Goal: Information Seeking & Learning: Understand process/instructions

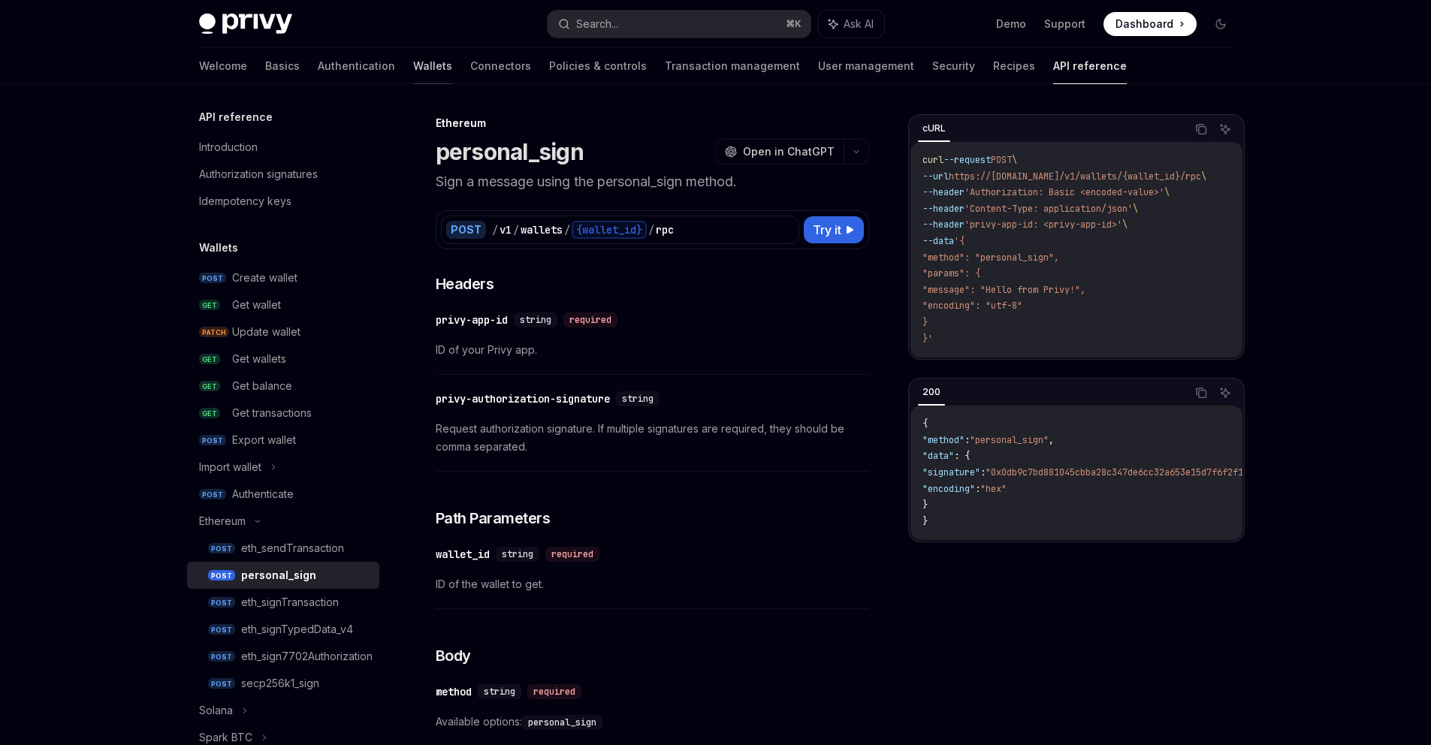
click at [413, 62] on link "Wallets" at bounding box center [432, 66] width 39 height 36
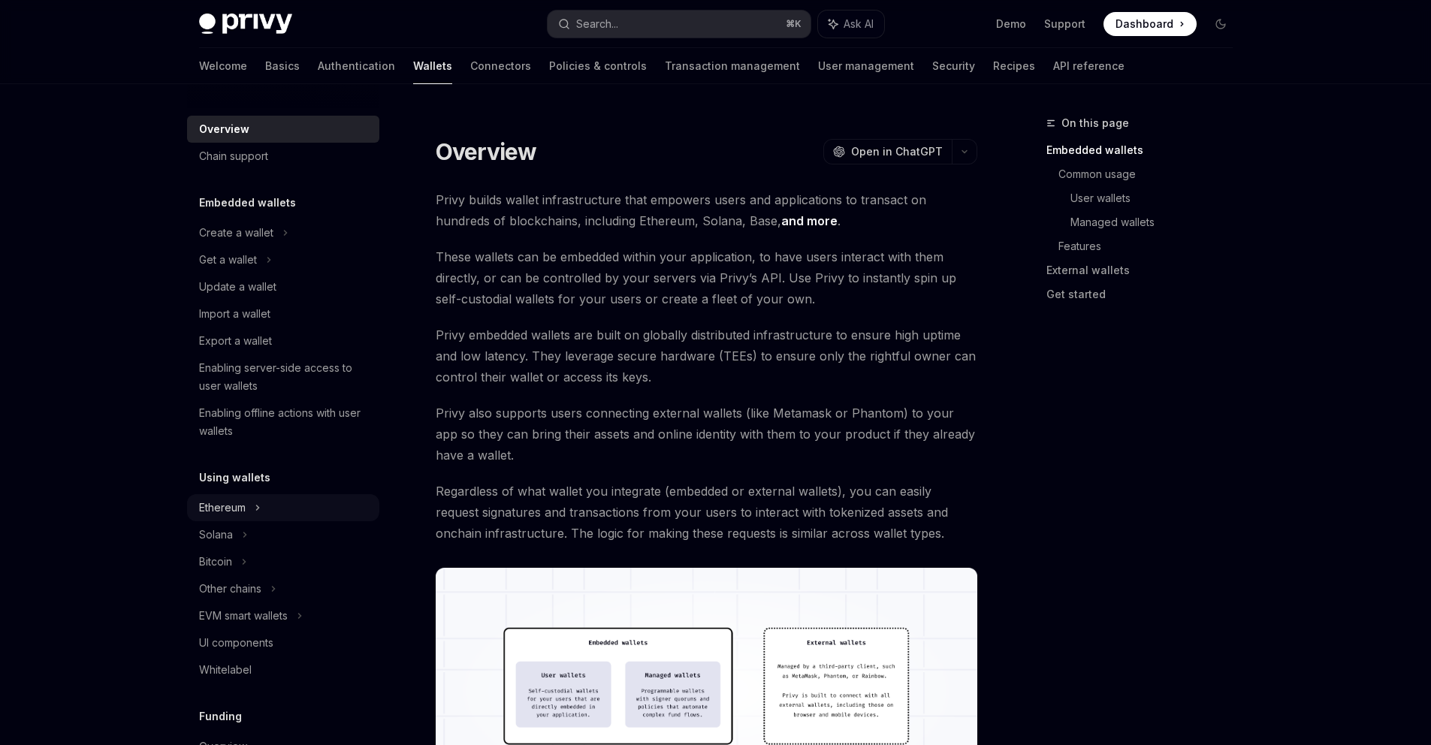
click at [301, 246] on div "Ethereum" at bounding box center [283, 232] width 192 height 27
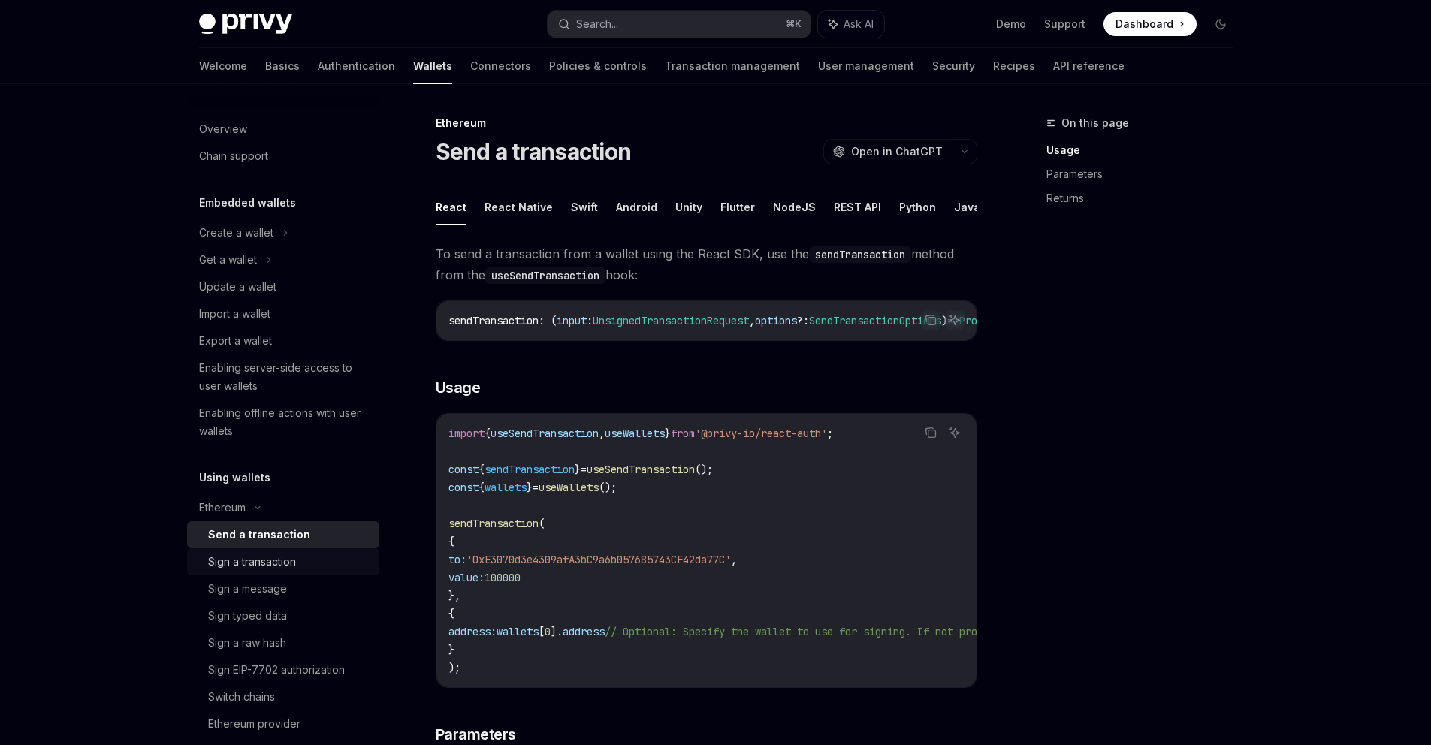
click at [295, 571] on link "Sign a transaction" at bounding box center [283, 561] width 192 height 27
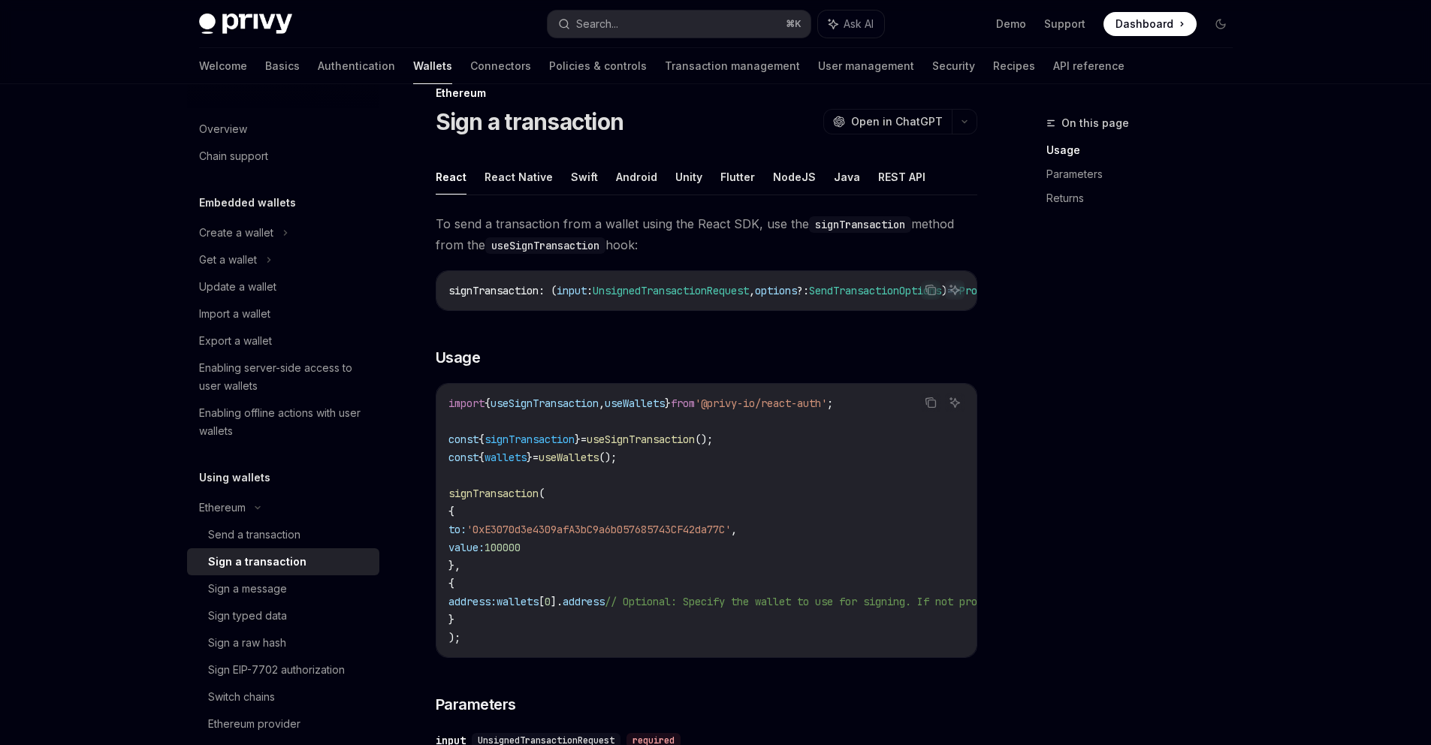
scroll to position [49, 0]
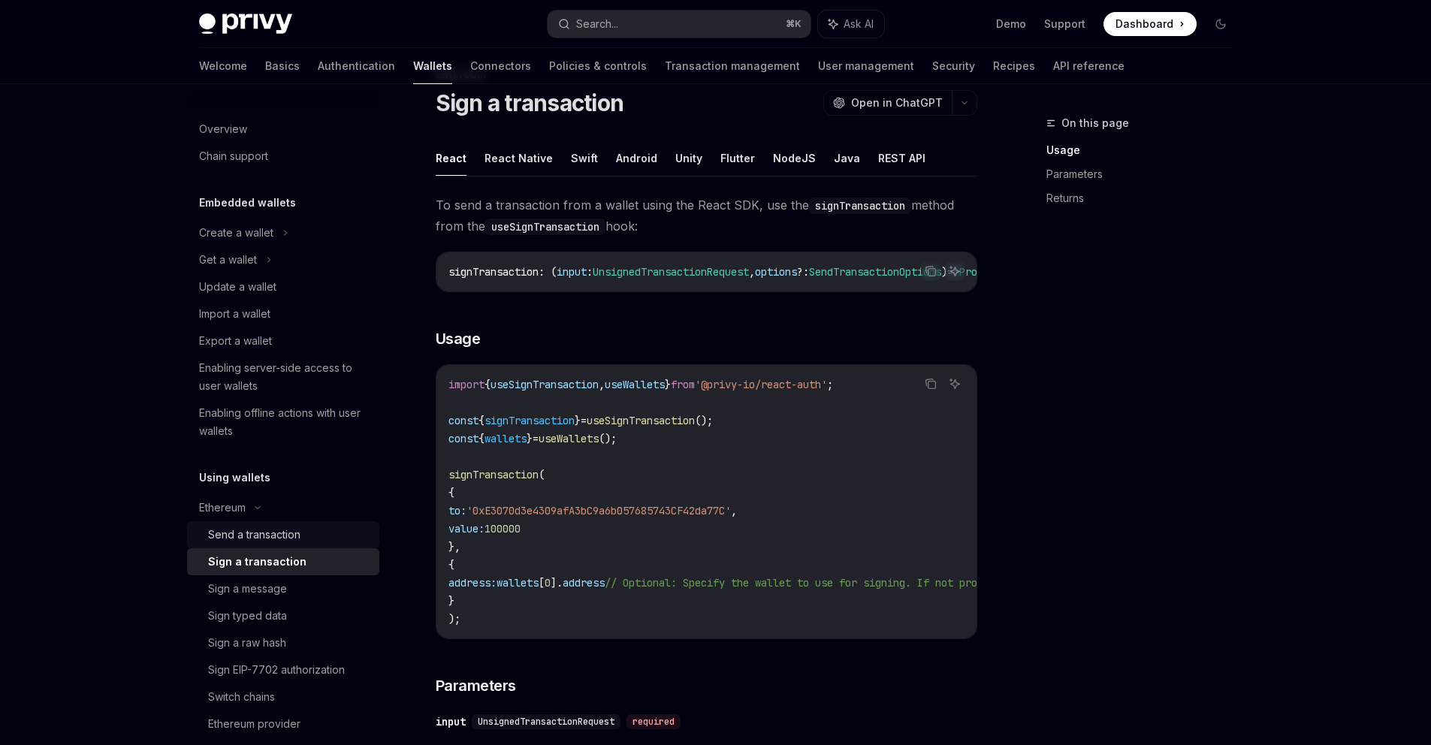
click at [301, 537] on div "Send a transaction" at bounding box center [254, 535] width 92 height 18
click at [298, 557] on div "Sign a transaction" at bounding box center [289, 562] width 162 height 18
click at [524, 175] on button "React Native" at bounding box center [519, 157] width 68 height 35
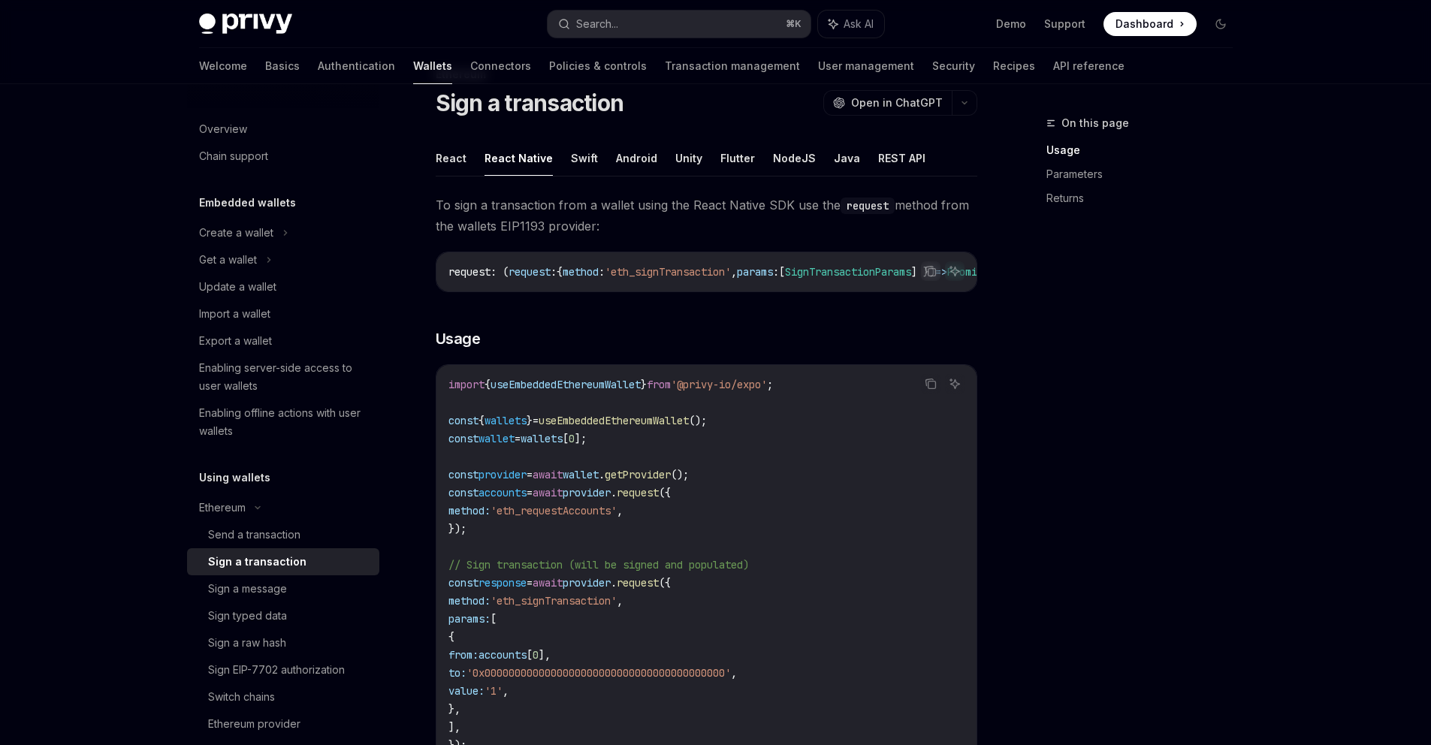
click at [527, 165] on button "React Native" at bounding box center [519, 157] width 68 height 35
click at [311, 534] on div "Send a transaction" at bounding box center [289, 535] width 162 height 18
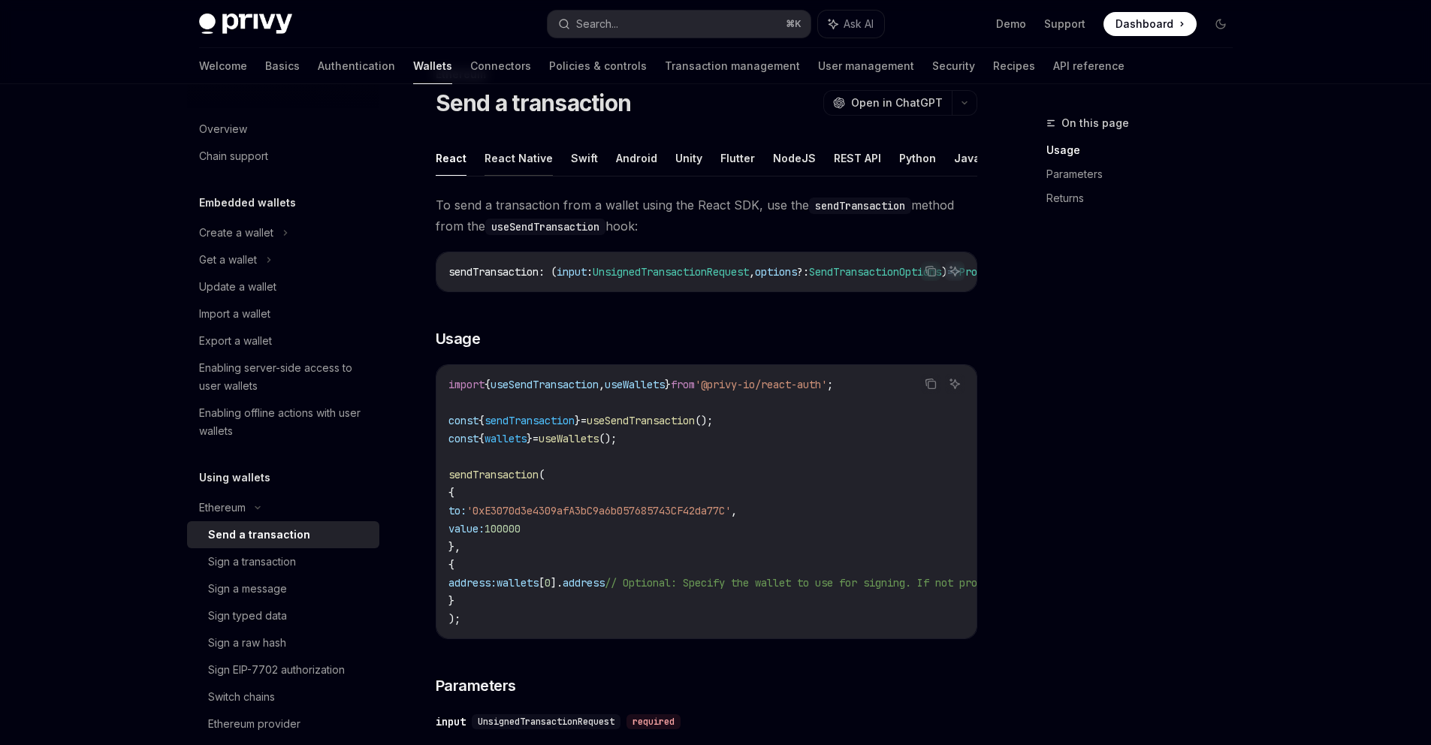
click at [539, 157] on button "React Native" at bounding box center [519, 157] width 68 height 35
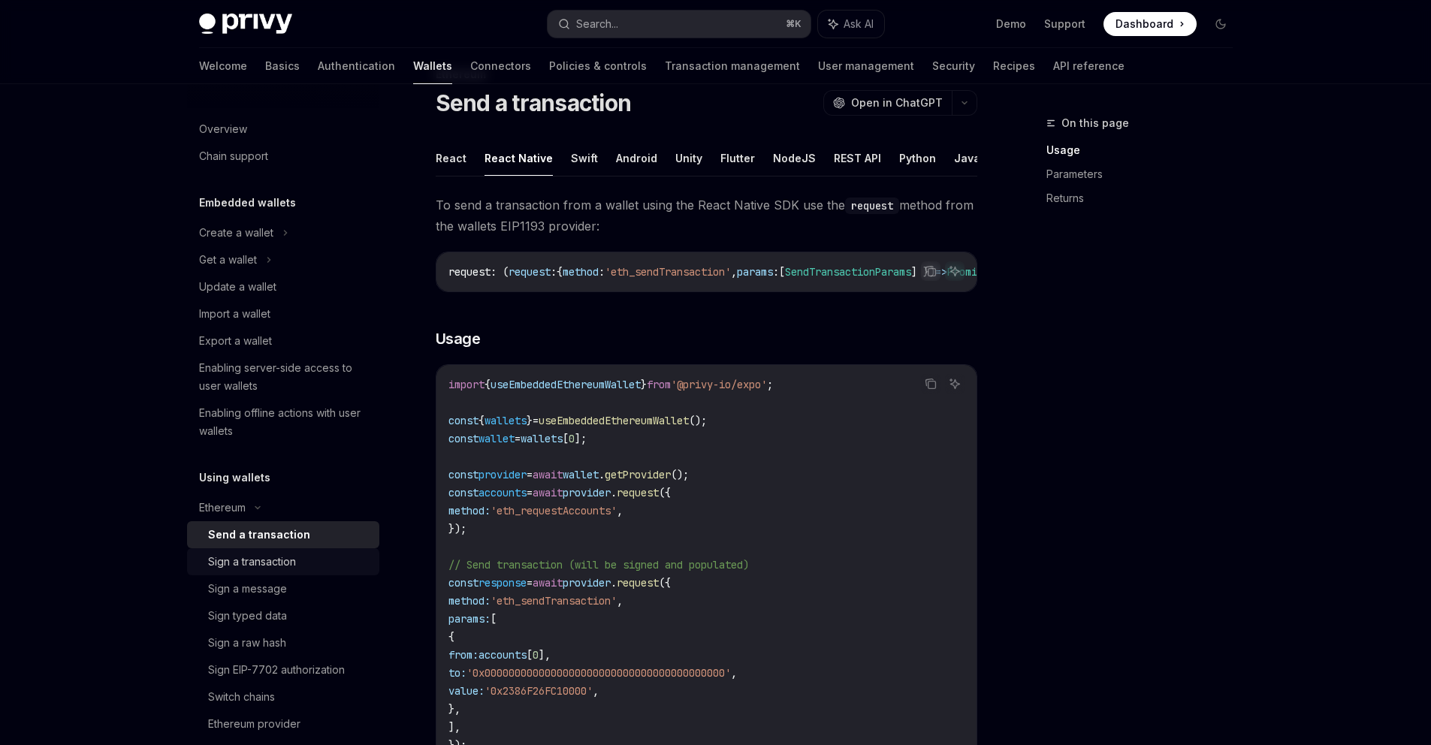
click at [255, 563] on div "Sign a transaction" at bounding box center [252, 562] width 88 height 18
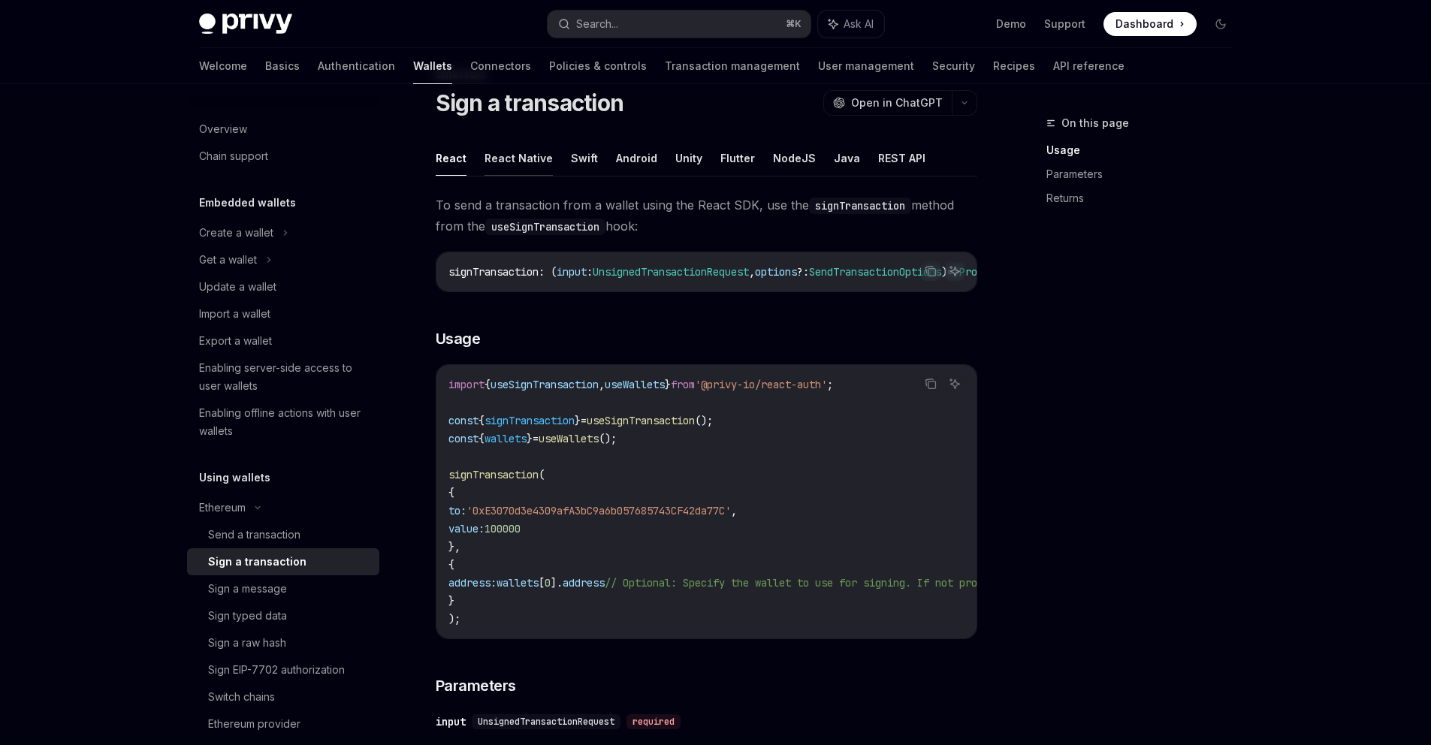
click at [546, 159] on button "React Native" at bounding box center [519, 157] width 68 height 35
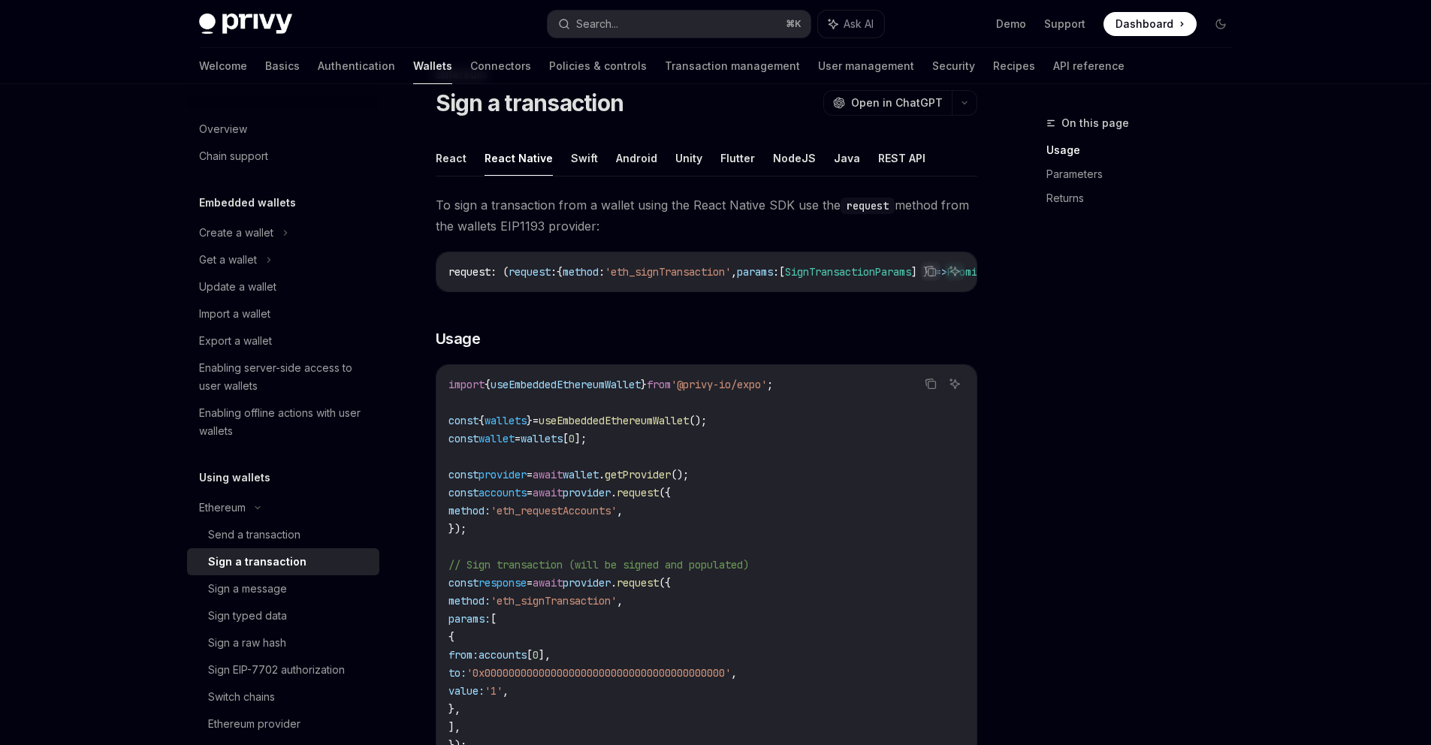
click at [1059, 477] on div "On this page Usage Parameters Returns" at bounding box center [1130, 429] width 228 height 631
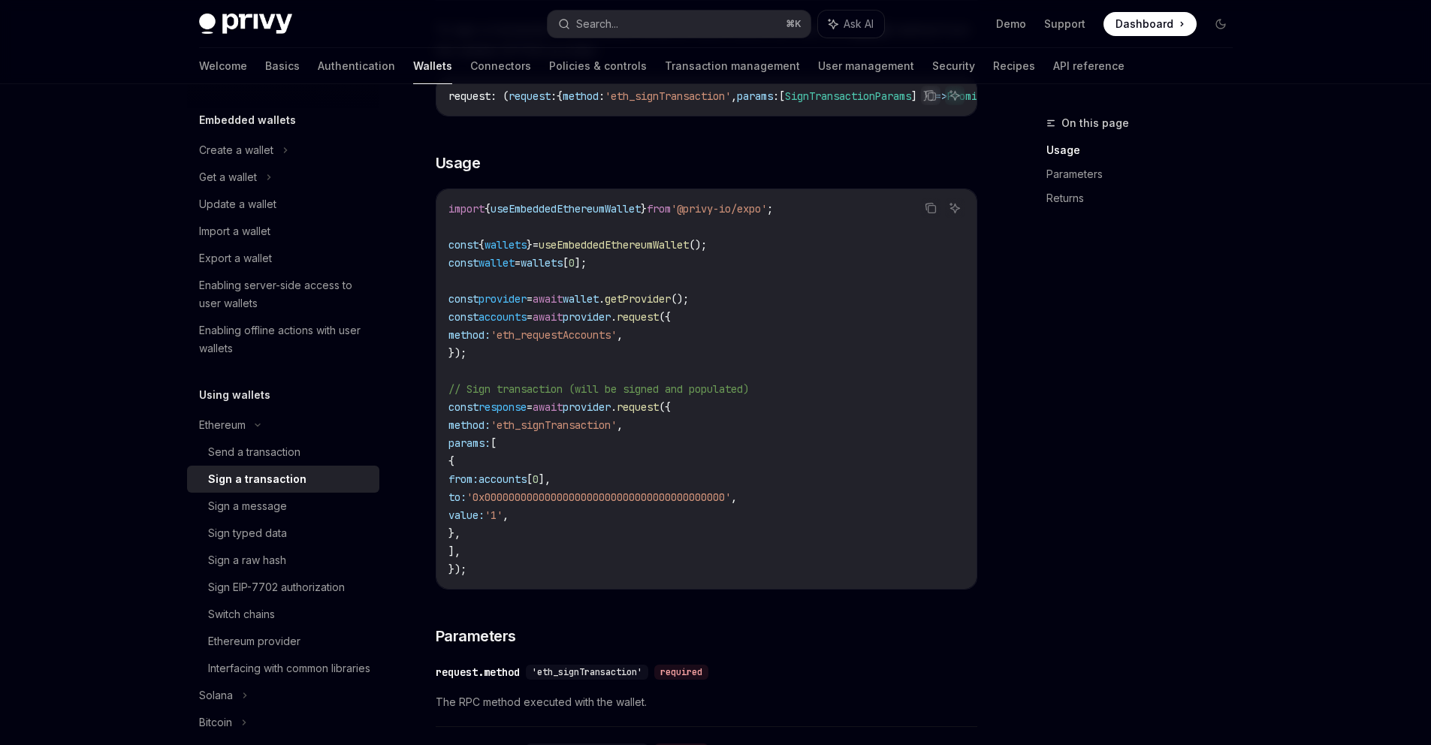
scroll to position [83, 0]
click at [304, 639] on div "Ethereum provider" at bounding box center [289, 641] width 162 height 18
type textarea "*"
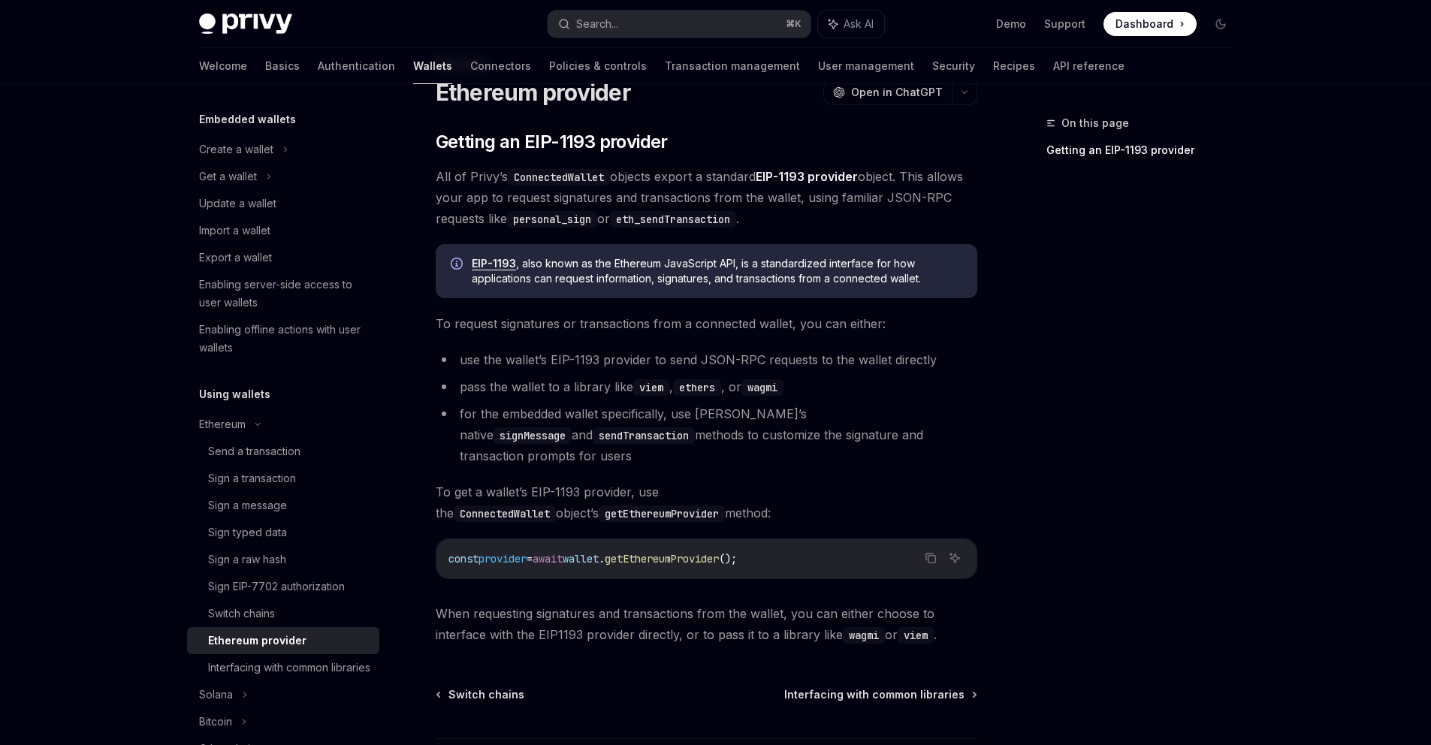
scroll to position [162, 0]
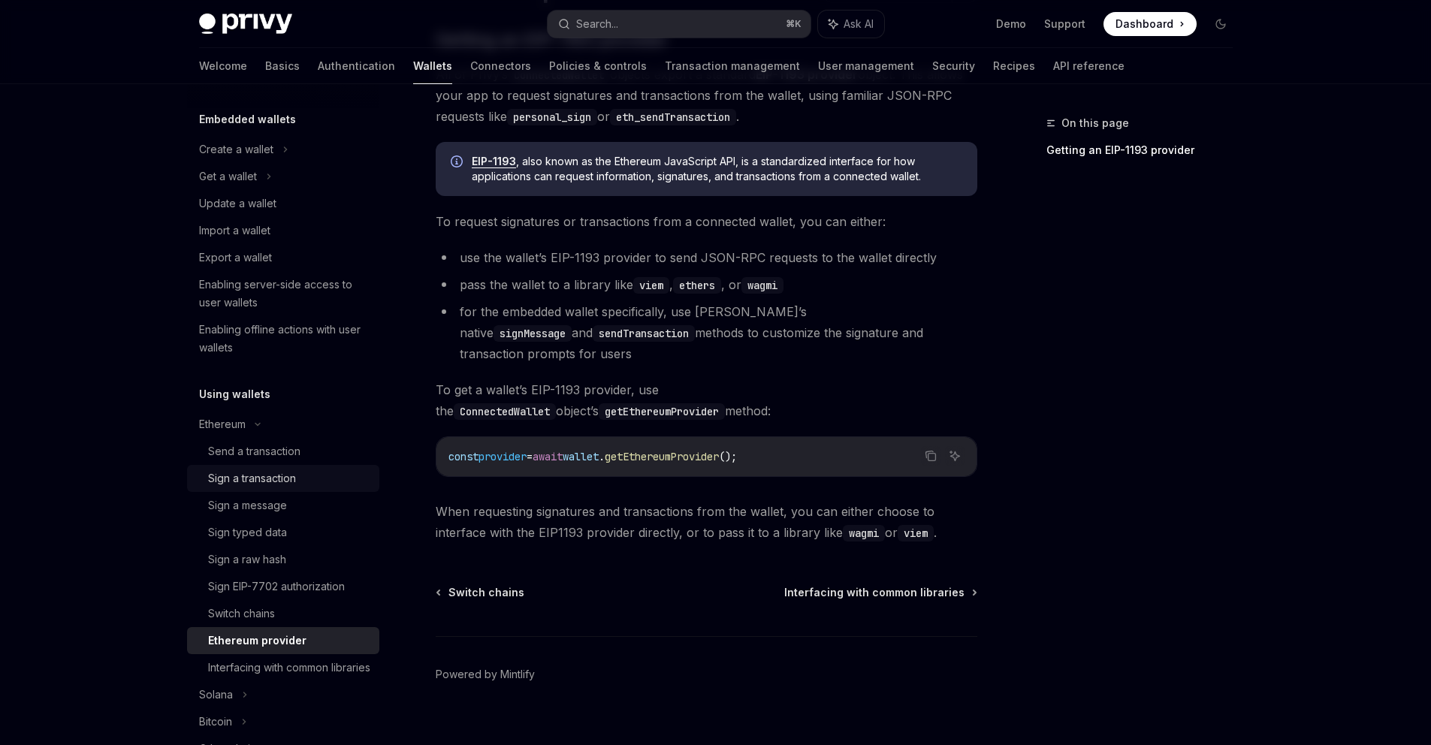
click at [305, 476] on div "Sign a transaction" at bounding box center [289, 479] width 162 height 18
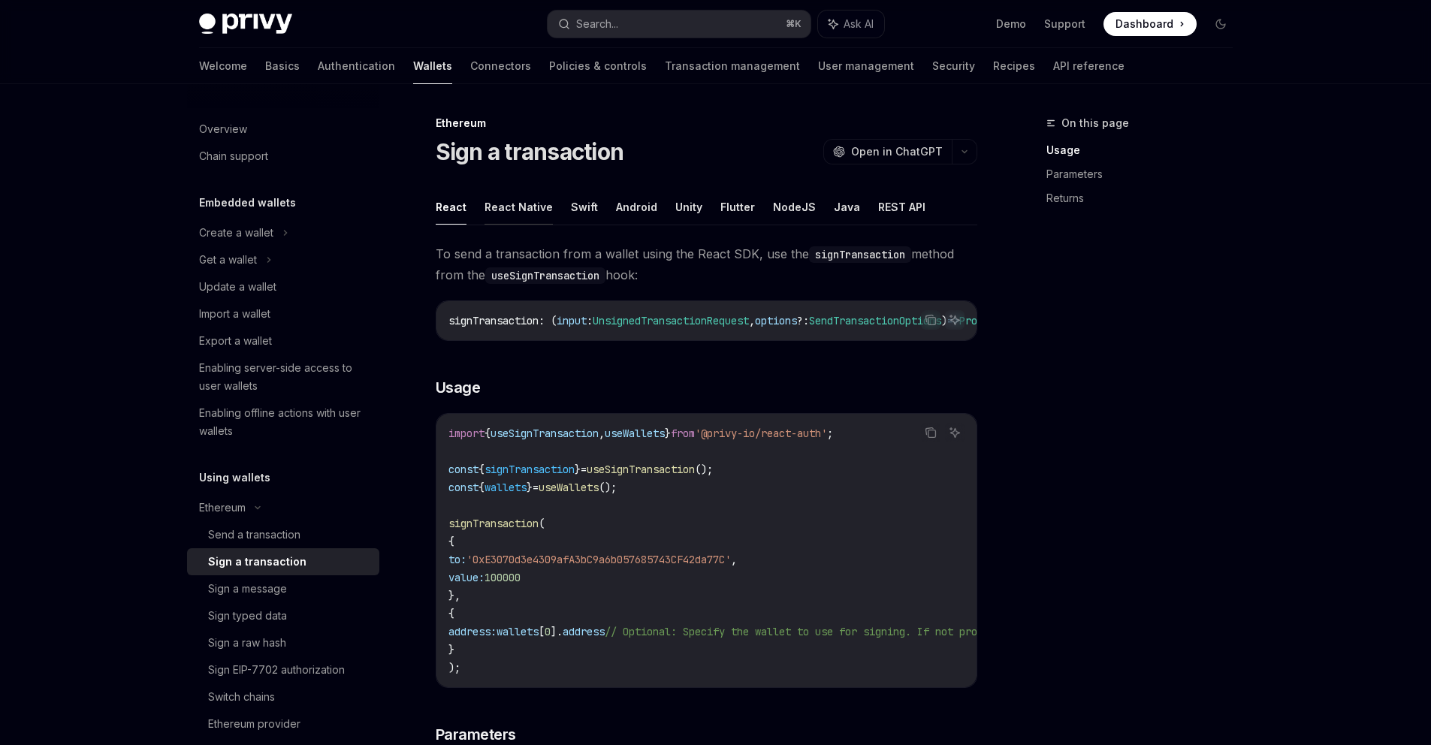
click at [542, 202] on button "React Native" at bounding box center [519, 206] width 68 height 35
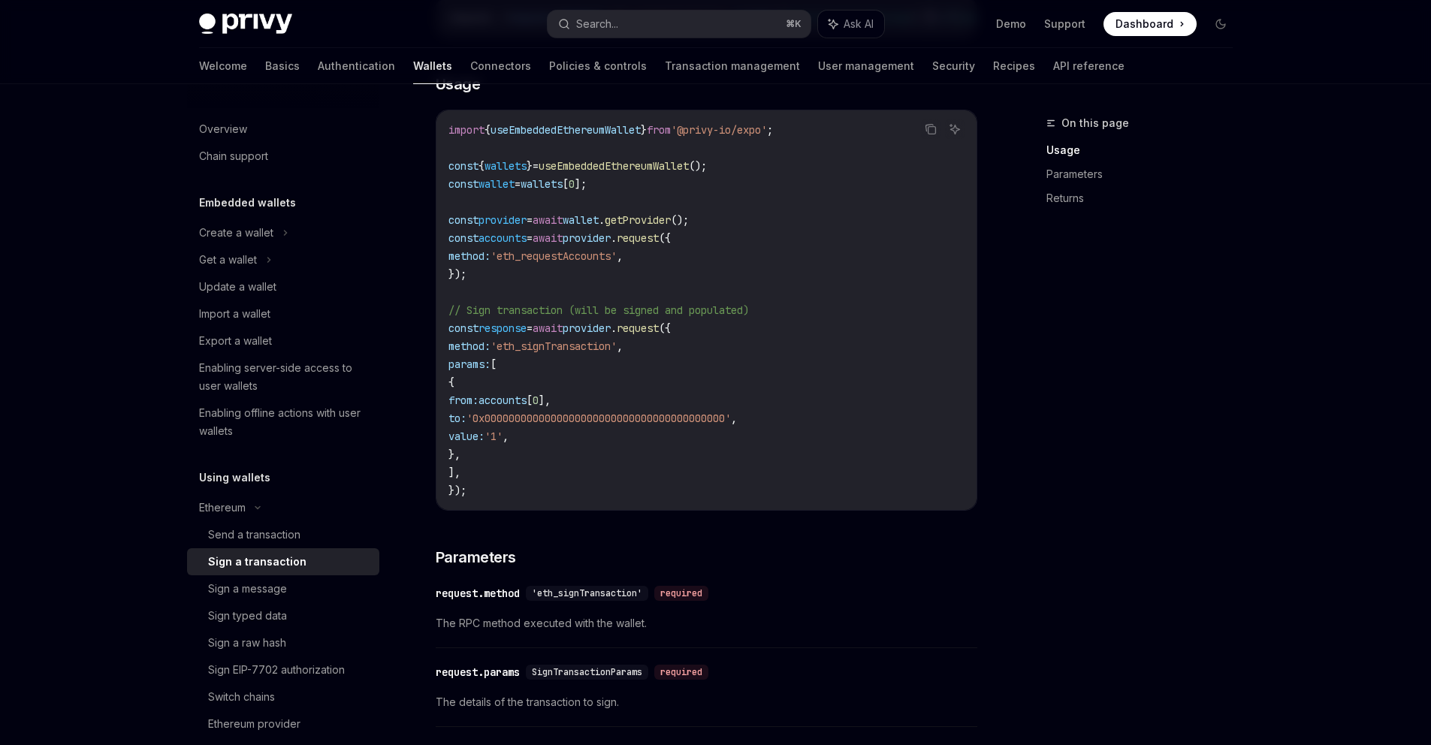
scroll to position [170, 0]
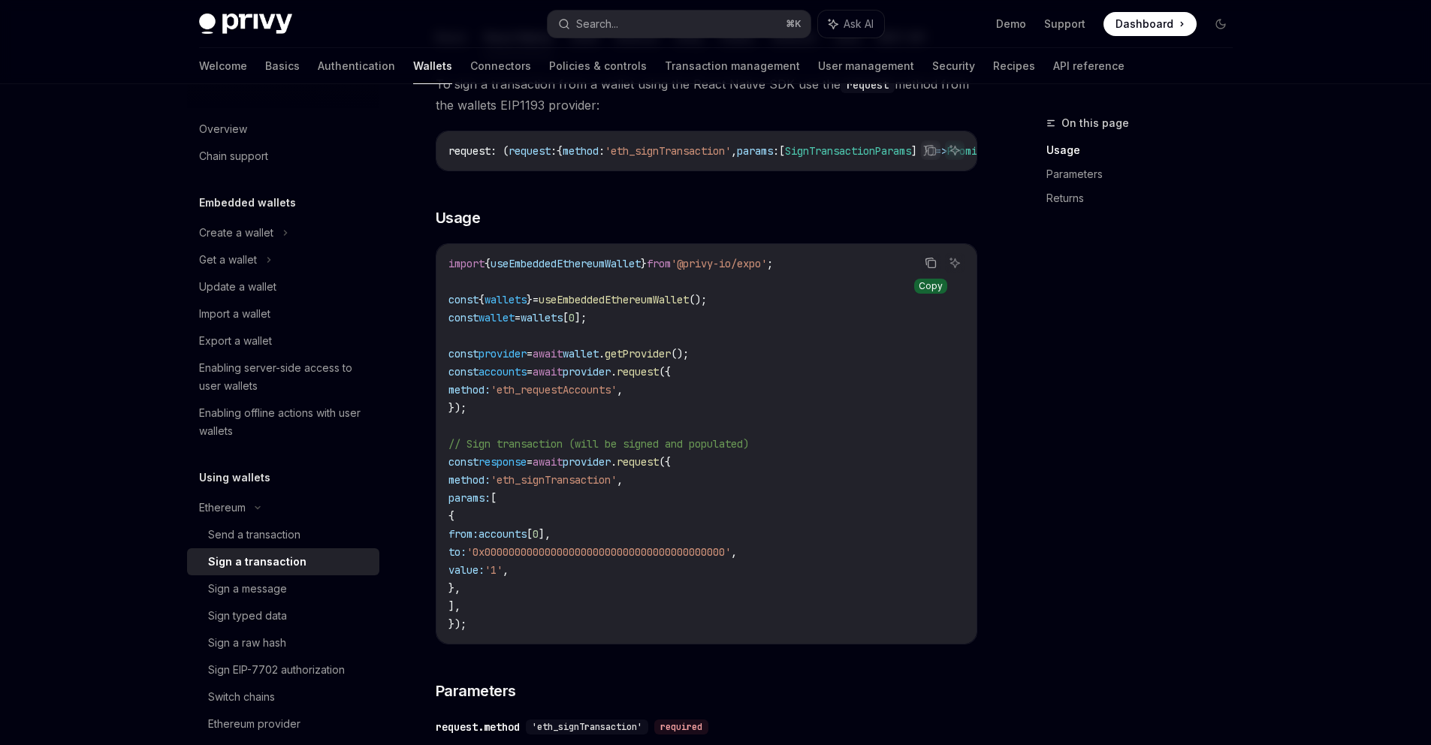
click at [923, 272] on button "Copy the contents from the code block" at bounding box center [931, 263] width 20 height 20
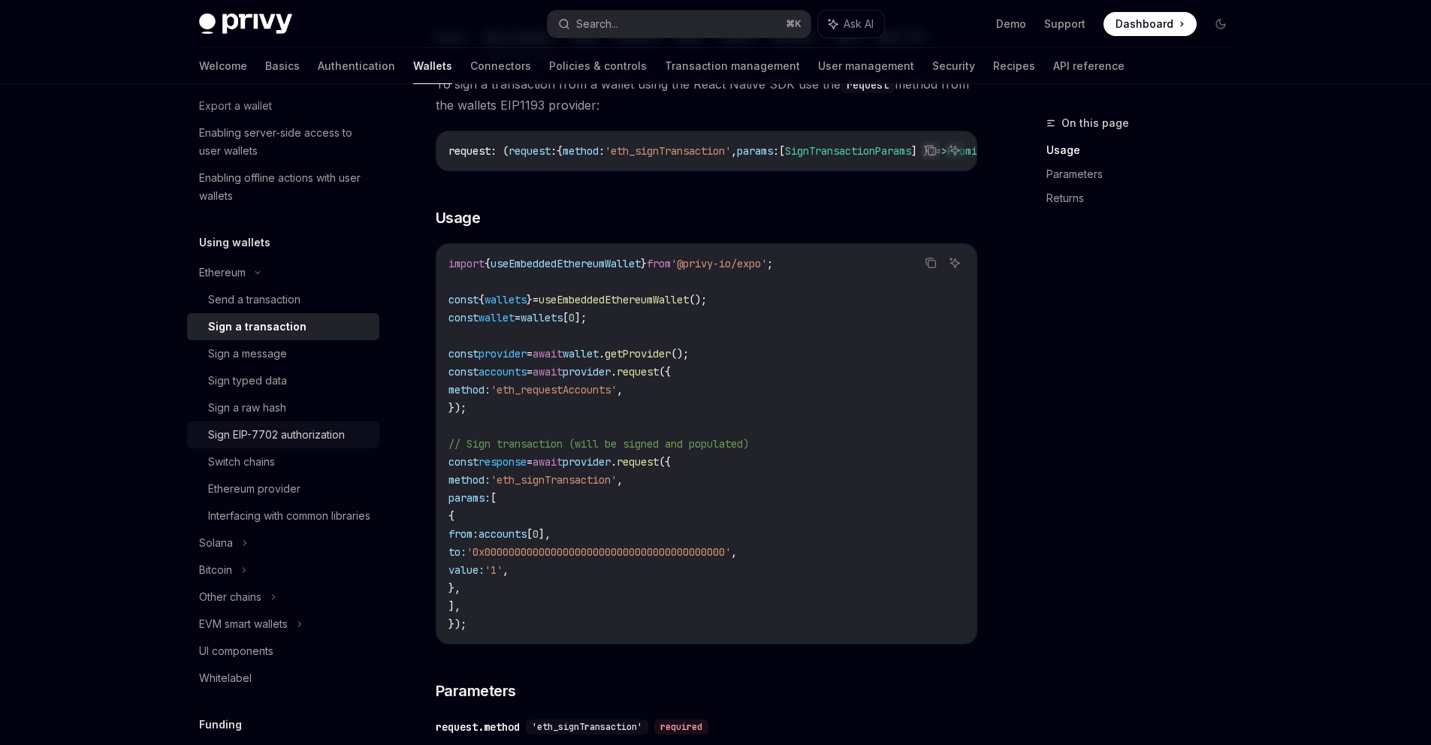
scroll to position [249, 0]
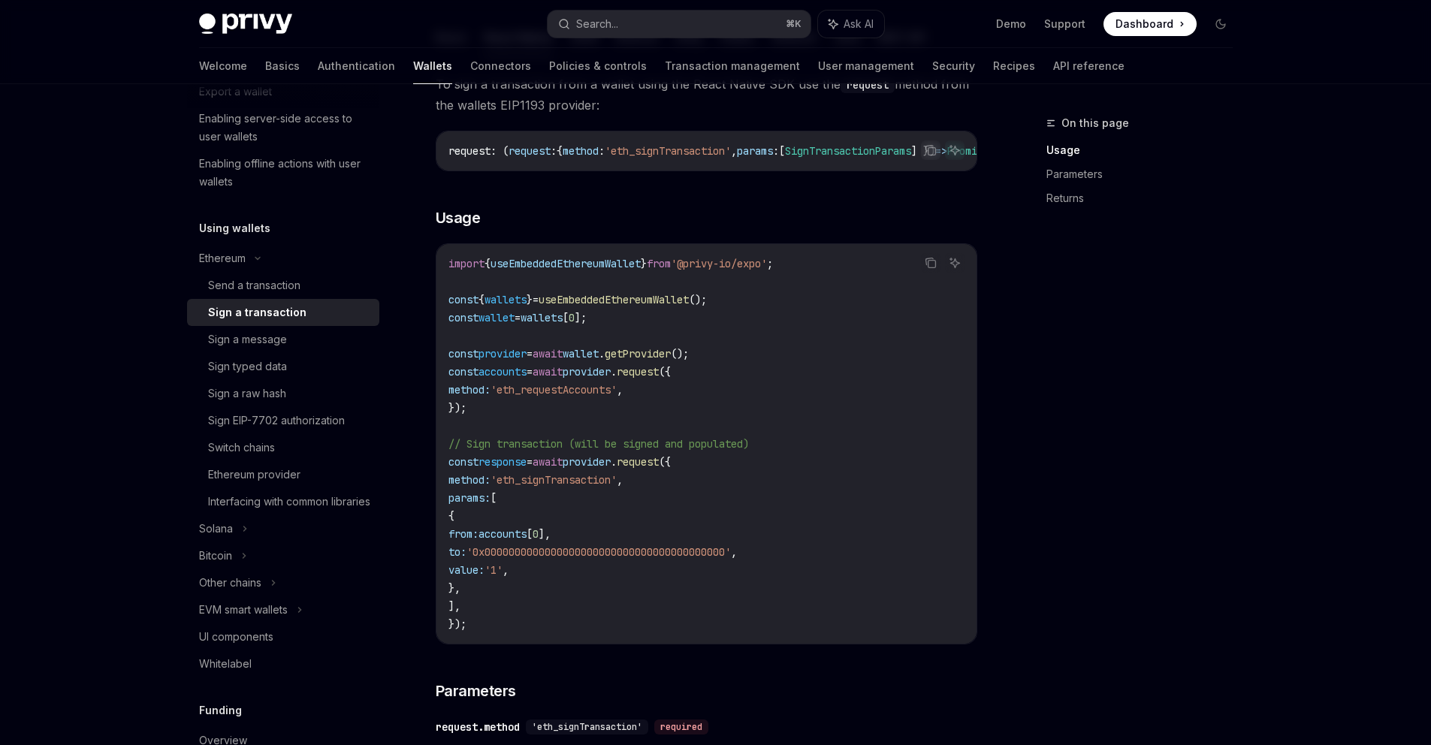
click at [760, 331] on code "import { useEmbeddedEthereumWallet } from '@privy-io/expo' ; const { wallets } …" at bounding box center [707, 444] width 516 height 379
click at [255, 288] on div "Send a transaction" at bounding box center [254, 285] width 92 height 18
type textarea "*"
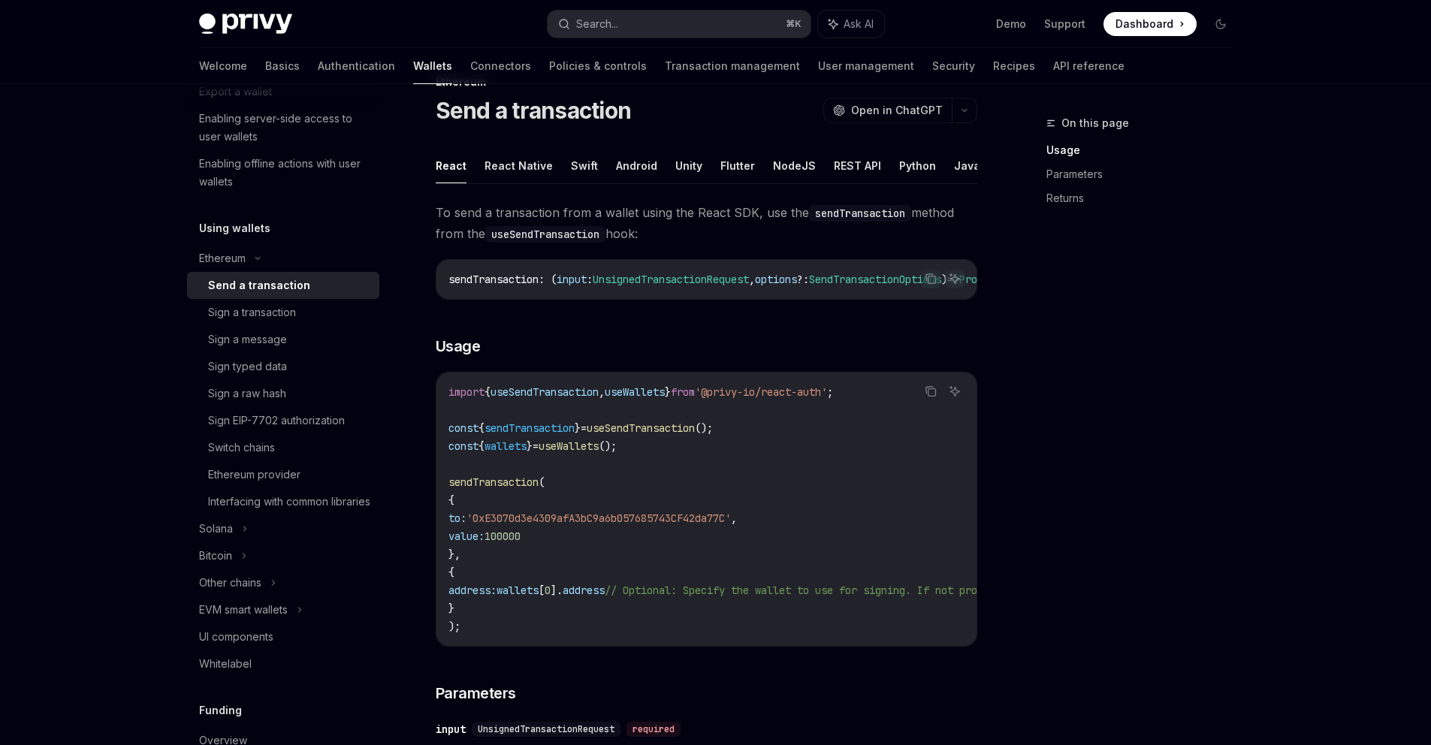
scroll to position [66, 0]
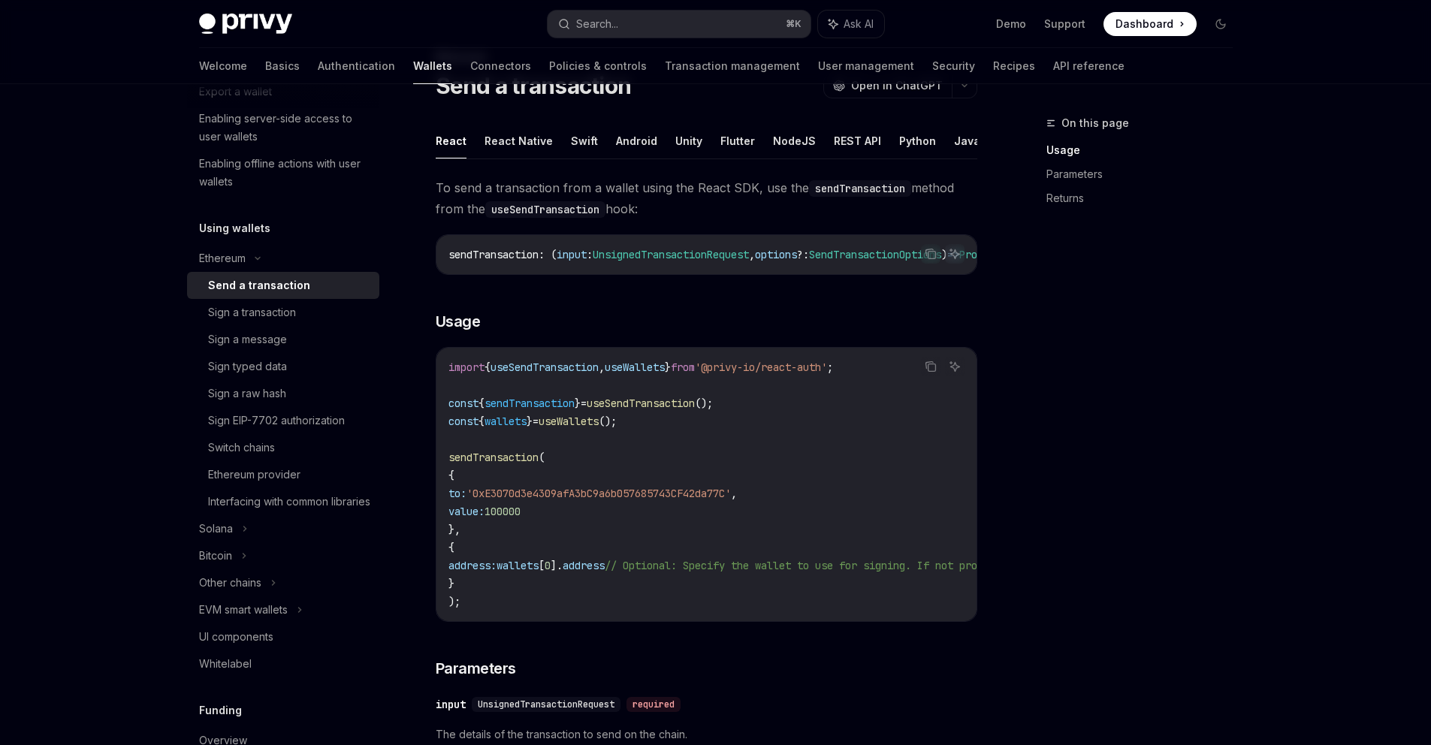
click at [563, 410] on span "sendTransaction" at bounding box center [530, 404] width 90 height 14
click at [719, 418] on code "import { useSendTransaction , useWallets } from '@privy-io/react-auth' ; const …" at bounding box center [842, 484] width 787 height 252
click at [681, 410] on span "useSendTransaction" at bounding box center [641, 404] width 108 height 14
click at [759, 428] on code "import { useSendTransaction , useWallets } from '@privy-io/react-auth' ; const …" at bounding box center [842, 484] width 787 height 252
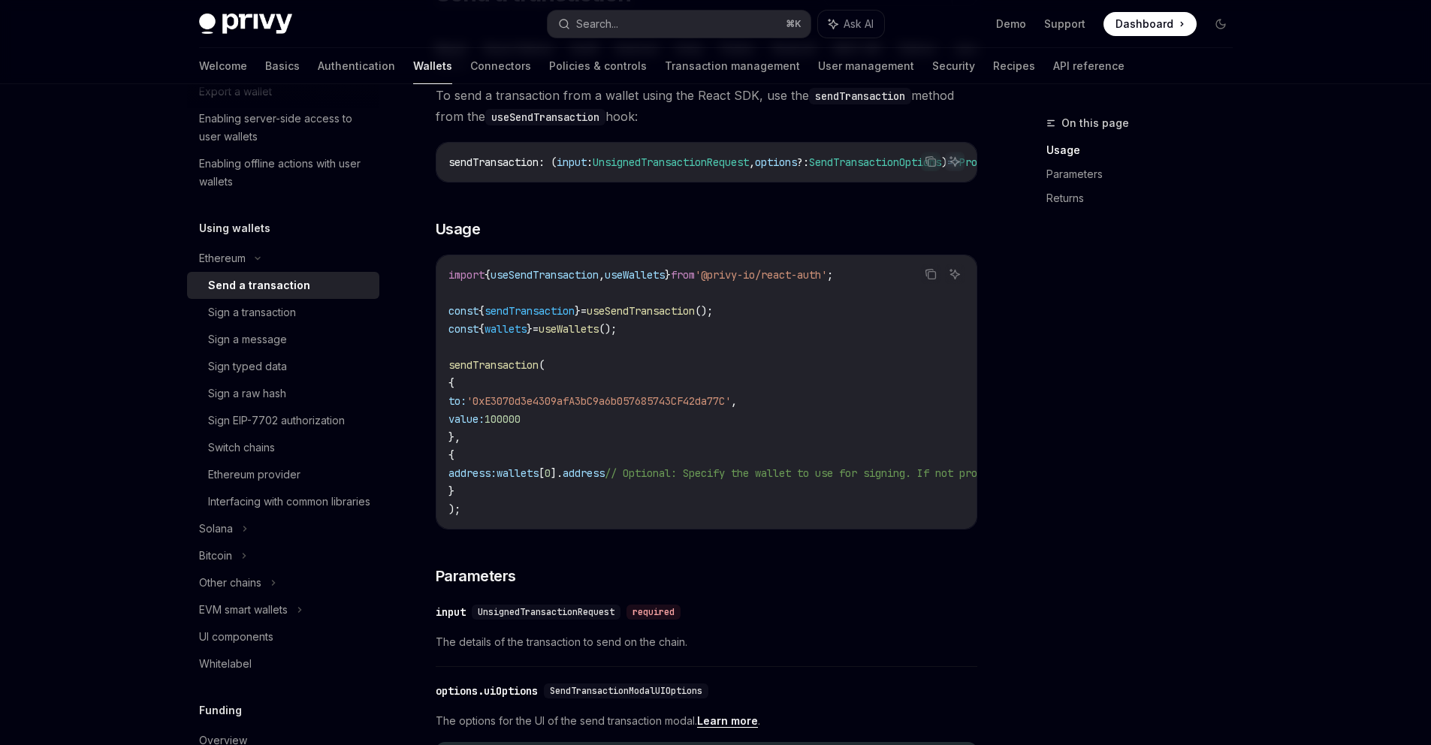
scroll to position [160, 0]
click at [938, 278] on button "Copy the contents from the code block" at bounding box center [931, 273] width 20 height 20
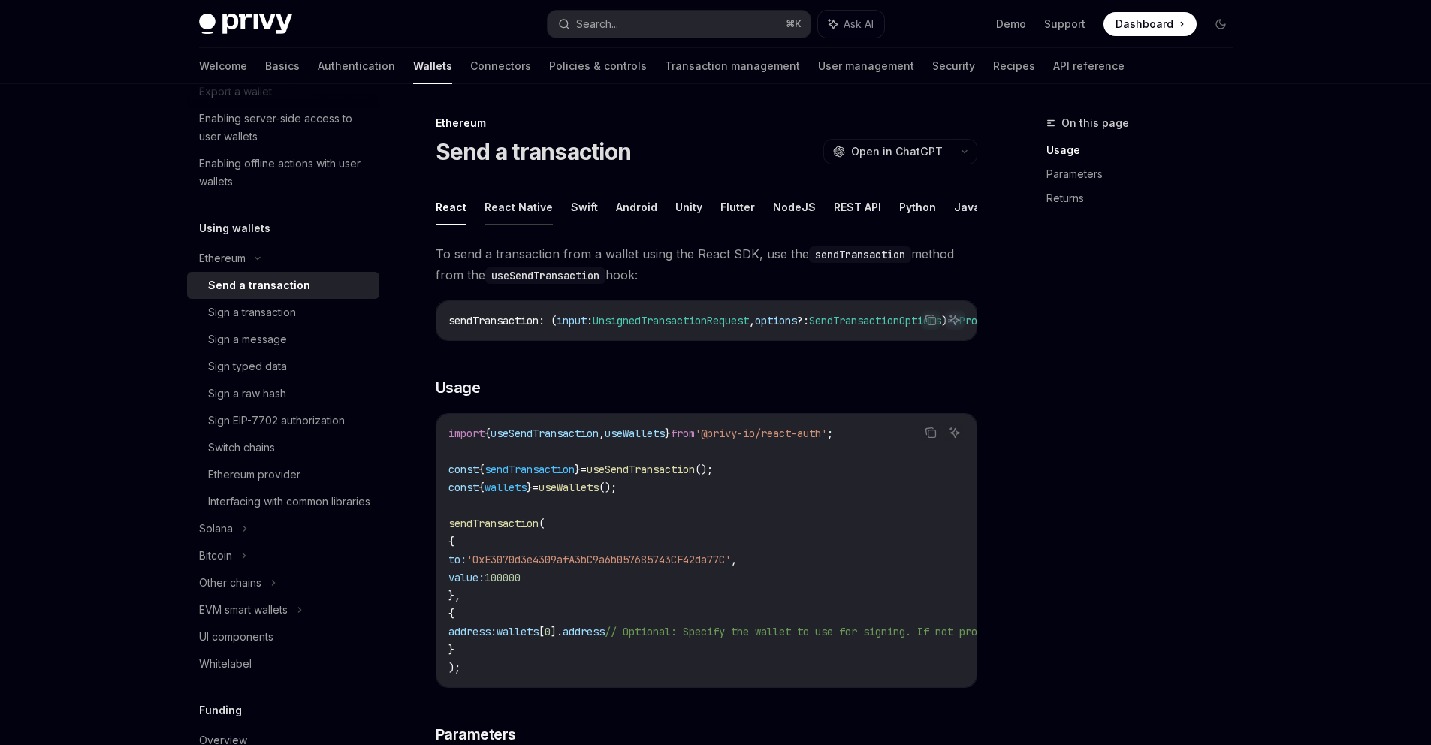
click at [518, 213] on button "React Native" at bounding box center [519, 206] width 68 height 35
type textarea "*"
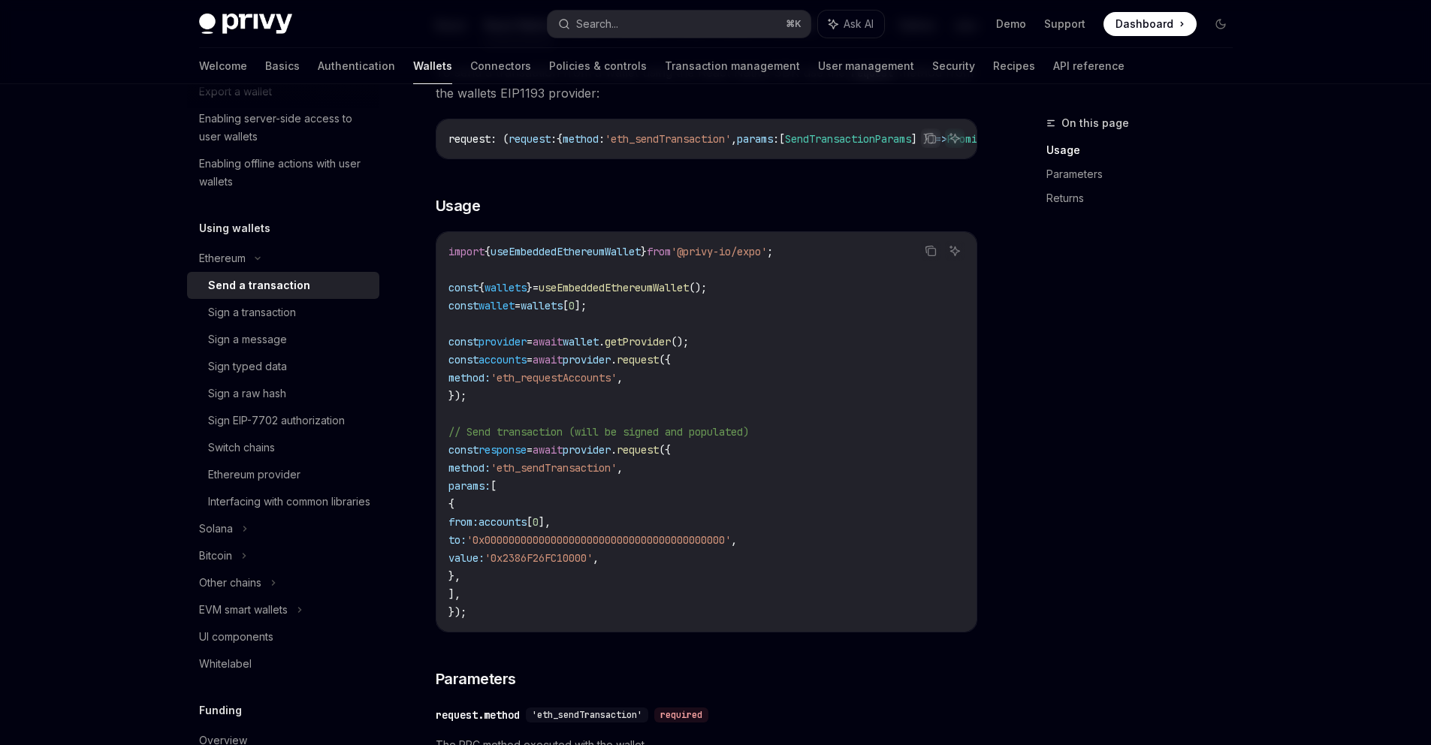
scroll to position [186, 0]
